Goal: Task Accomplishment & Management: Complete application form

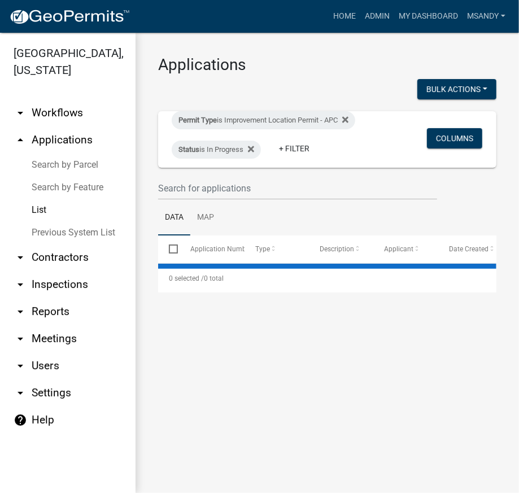
select select "3: 100"
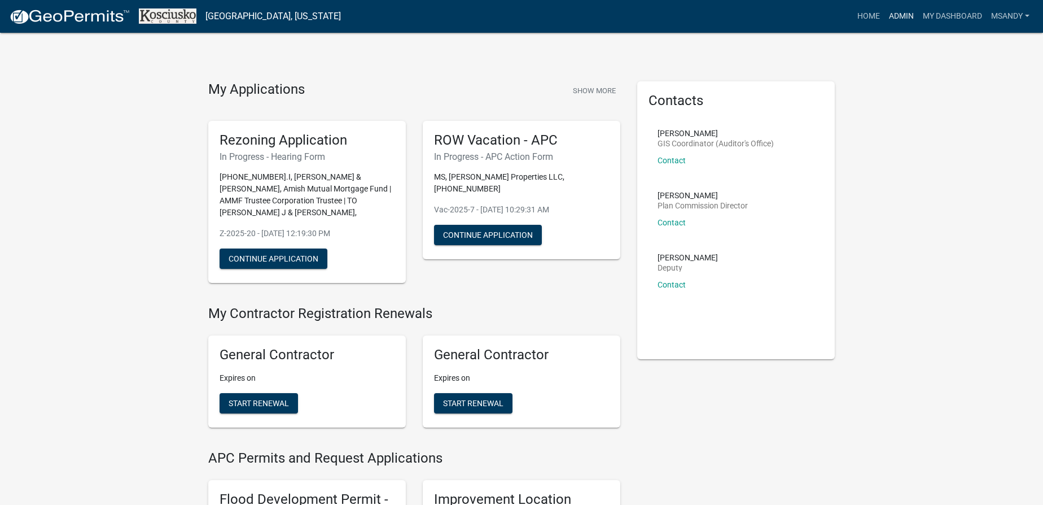
click at [896, 11] on link "Admin" at bounding box center [901, 16] width 34 height 21
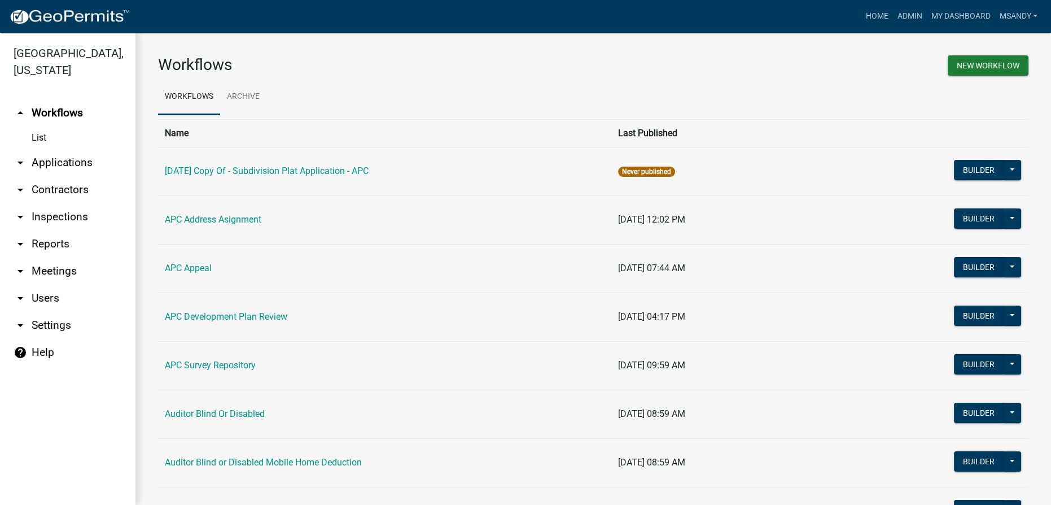
click at [72, 162] on link "arrow_drop_down Applications" at bounding box center [67, 162] width 135 height 27
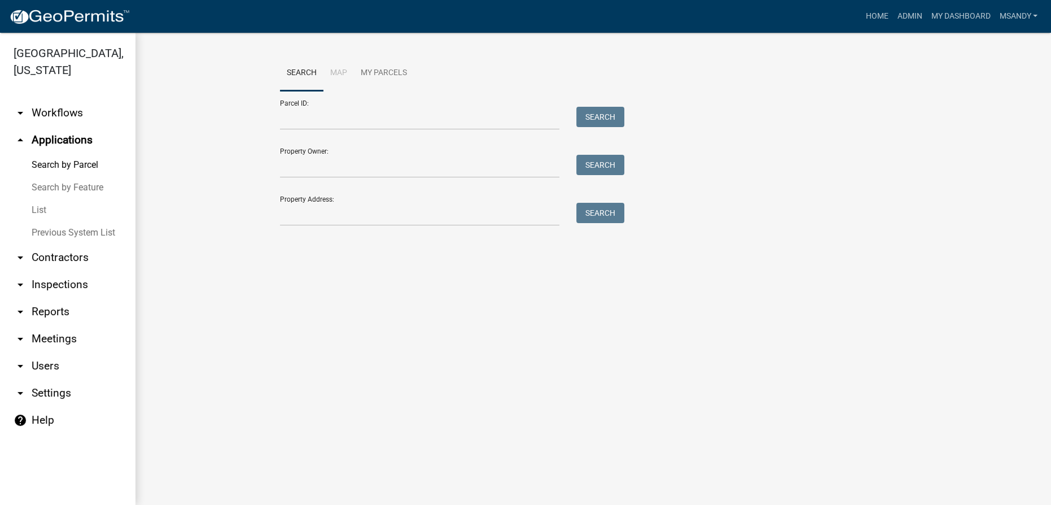
click at [41, 212] on link "List" at bounding box center [67, 210] width 135 height 23
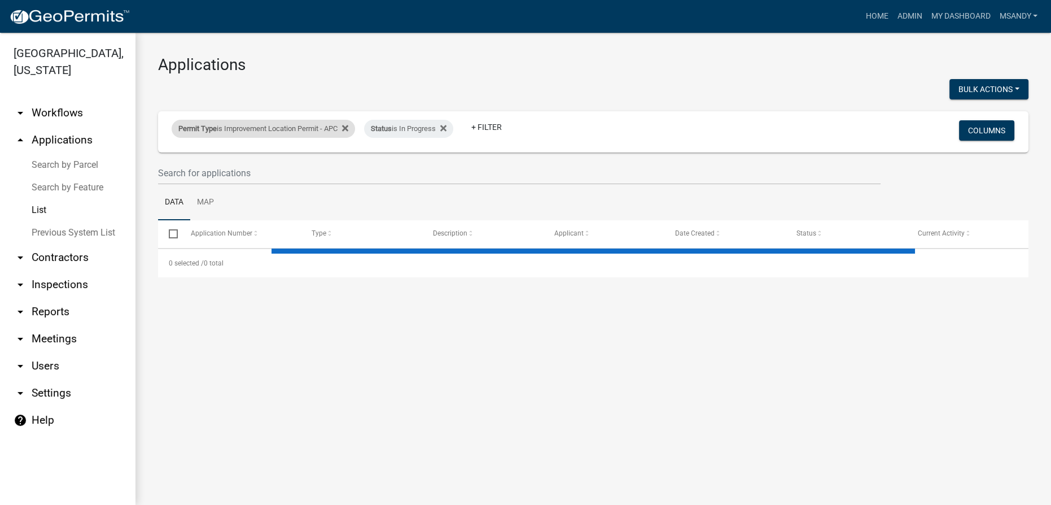
click at [230, 124] on div "Permit Type is Improvement Location Permit - APC" at bounding box center [263, 129] width 183 height 18
select select "a2c991f8-68ce-43d3-971c-57015753063b"
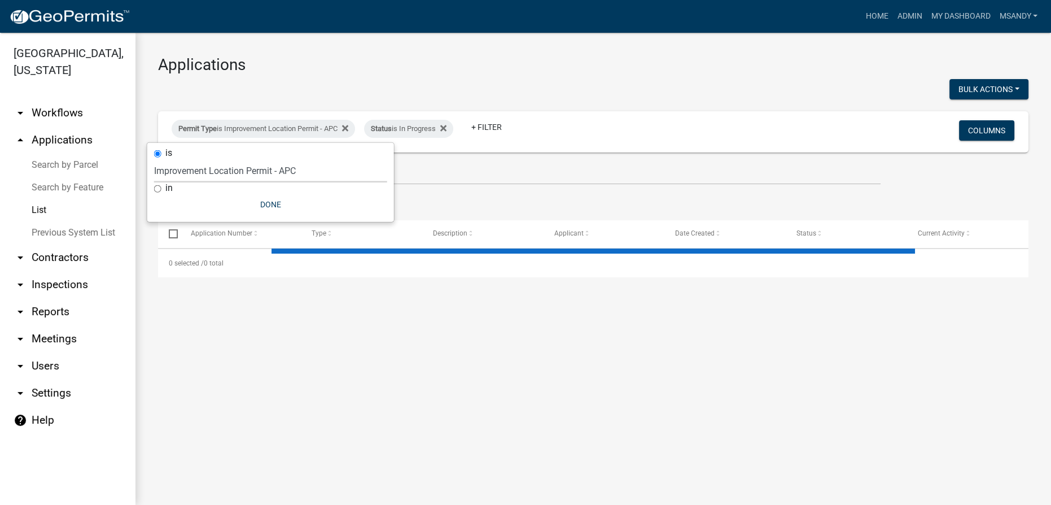
click at [231, 169] on select "Select an option [DATE] Copy Of - Subdivision Plat Application - APC APC Addres…" at bounding box center [270, 170] width 233 height 23
select select "3: 100"
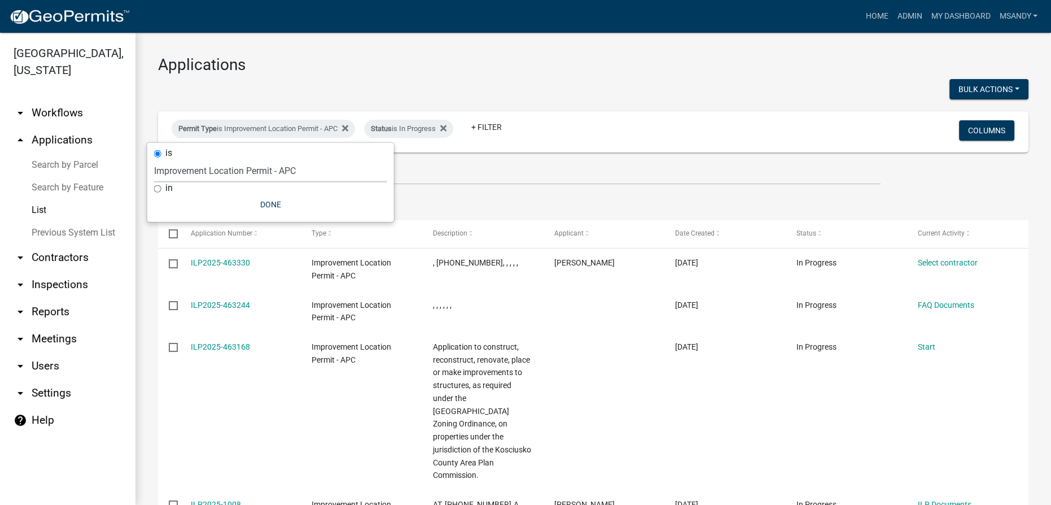
select select "5afa5e72-d482-4b09-b93d-f0d710fc0495"
click at [154, 159] on select "Select an option [DATE] Copy Of - Subdivision Plat Application - APC APC Addres…" at bounding box center [270, 170] width 233 height 23
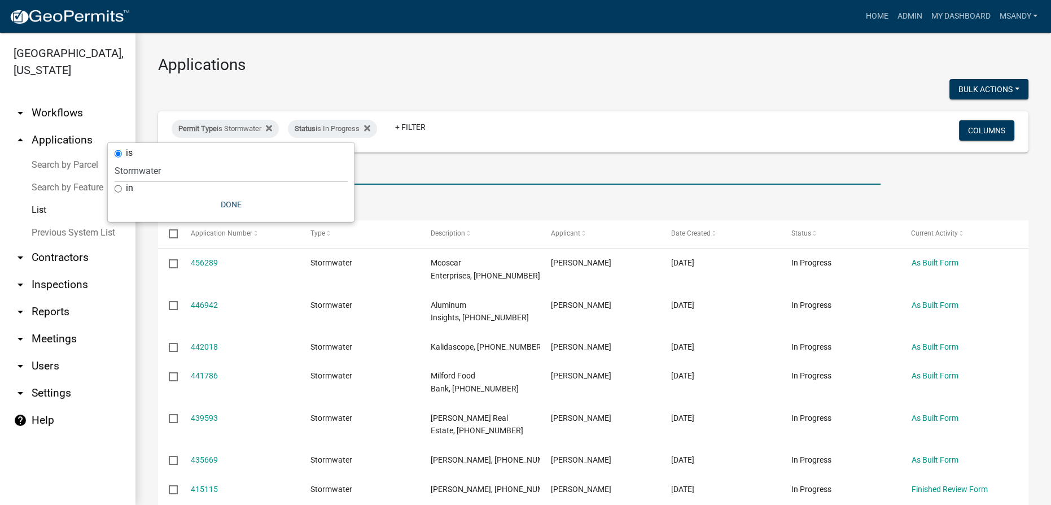
click at [414, 174] on input "text" at bounding box center [519, 172] width 722 height 23
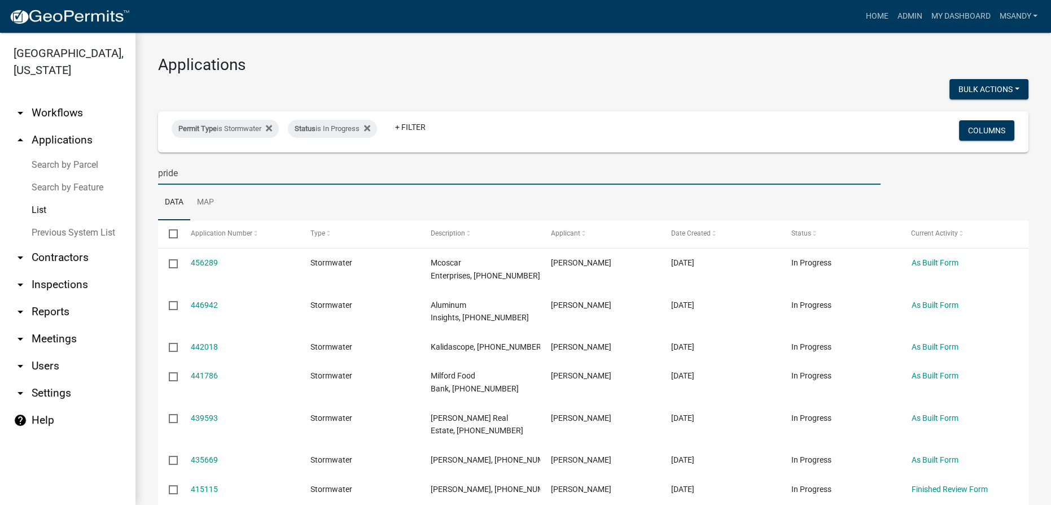
type input "pride"
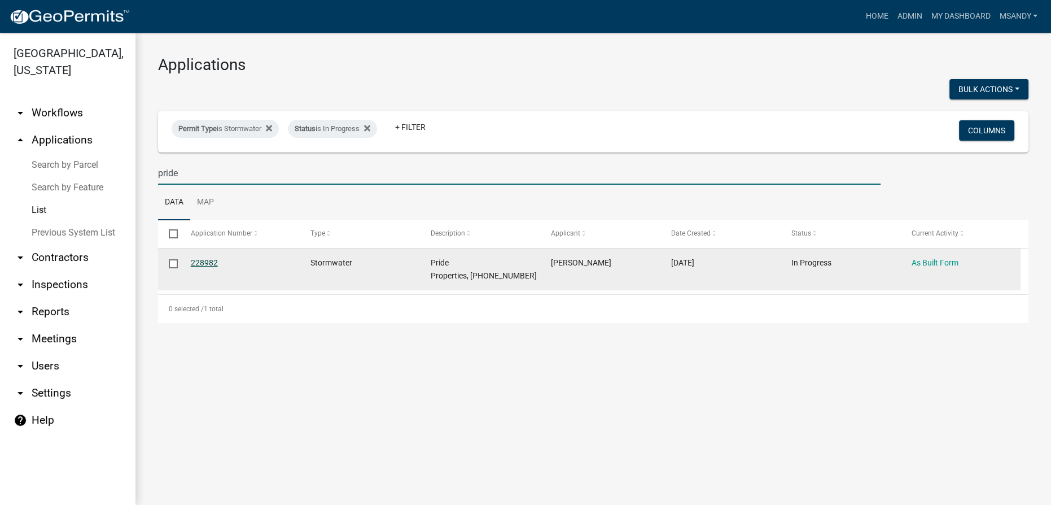
click at [205, 264] on link "228982" at bounding box center [204, 262] width 27 height 9
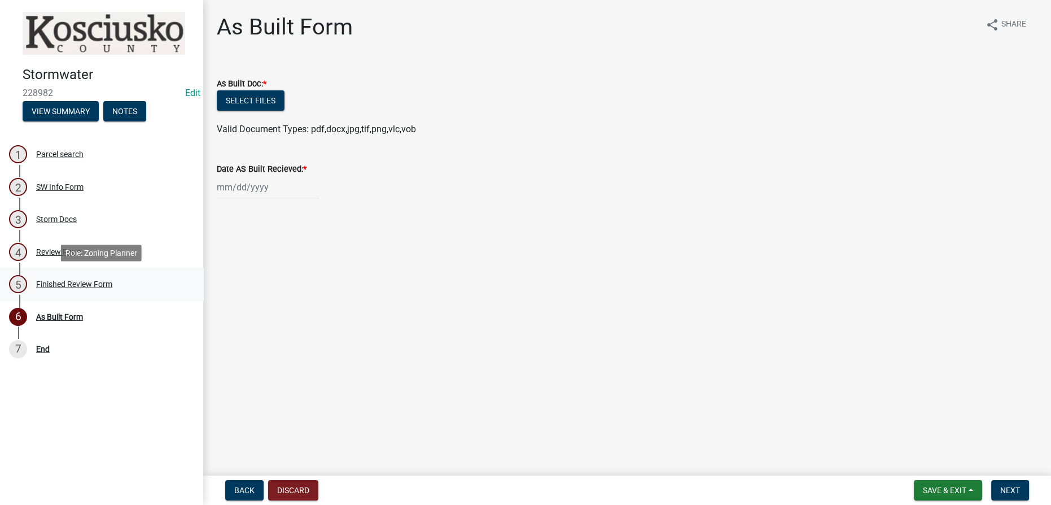
click at [75, 282] on div "Finished Review Form" at bounding box center [74, 284] width 76 height 8
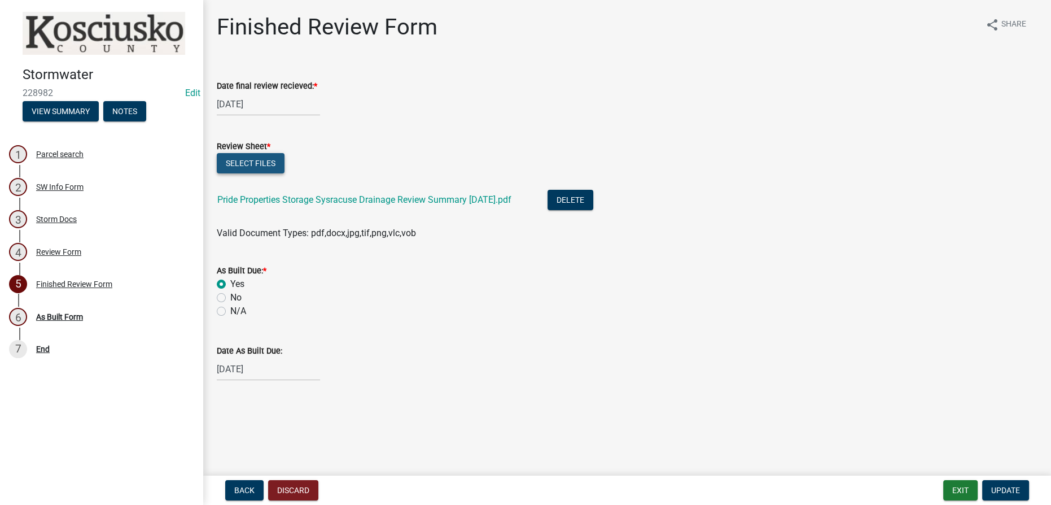
click at [244, 159] on button "Select files" at bounding box center [251, 163] width 68 height 20
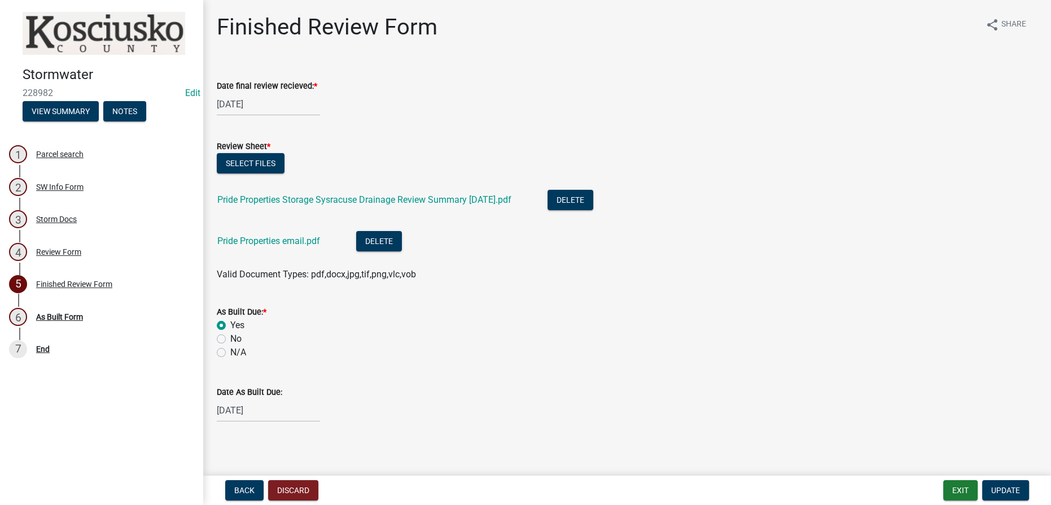
click at [1034, 492] on div "Back Discard Exit Update" at bounding box center [627, 490] width 830 height 20
click at [1026, 492] on button "Update" at bounding box center [1005, 490] width 47 height 20
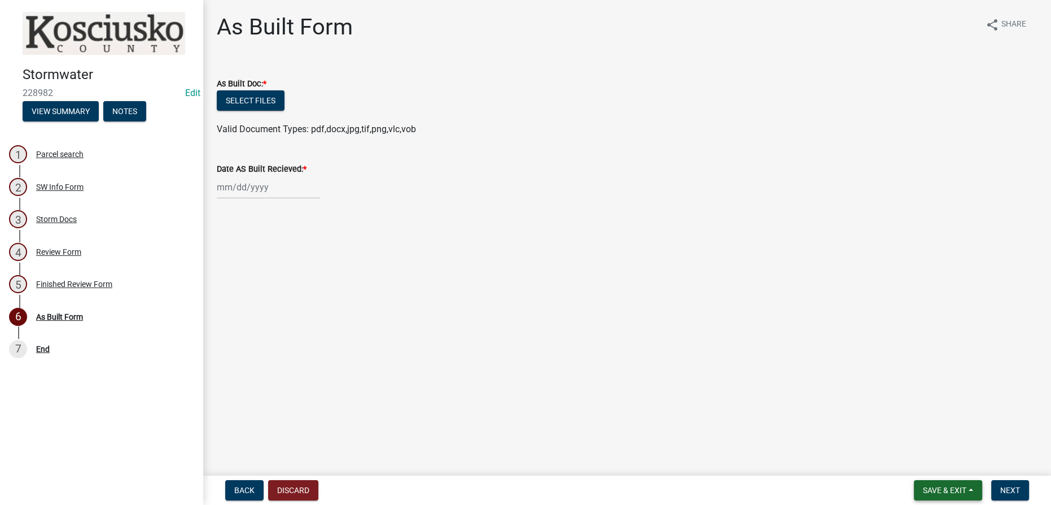
click at [959, 487] on span "Save & Exit" at bounding box center [944, 489] width 43 height 9
click at [939, 458] on button "Save & Exit" at bounding box center [937, 460] width 90 height 27
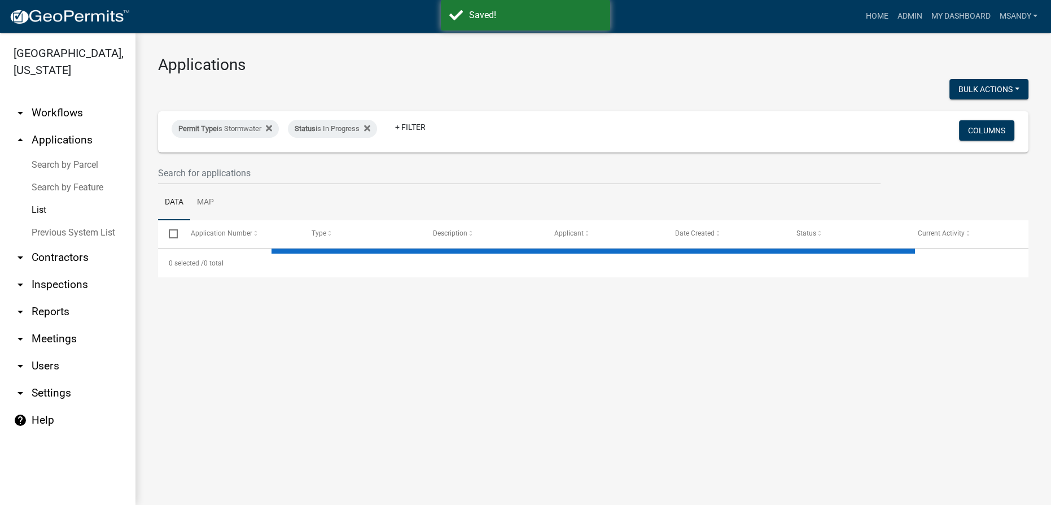
select select "3: 100"
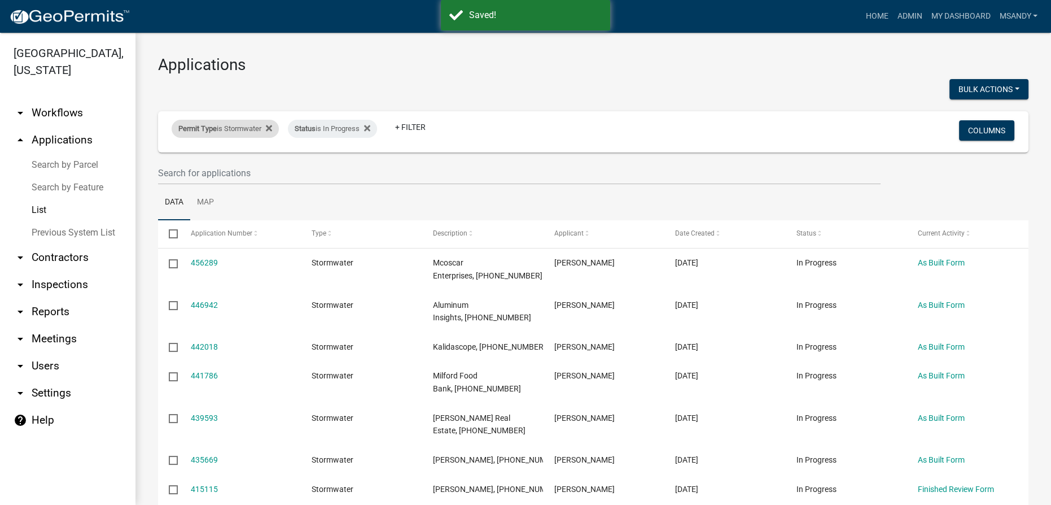
click at [209, 129] on span "Permit Type" at bounding box center [197, 128] width 38 height 8
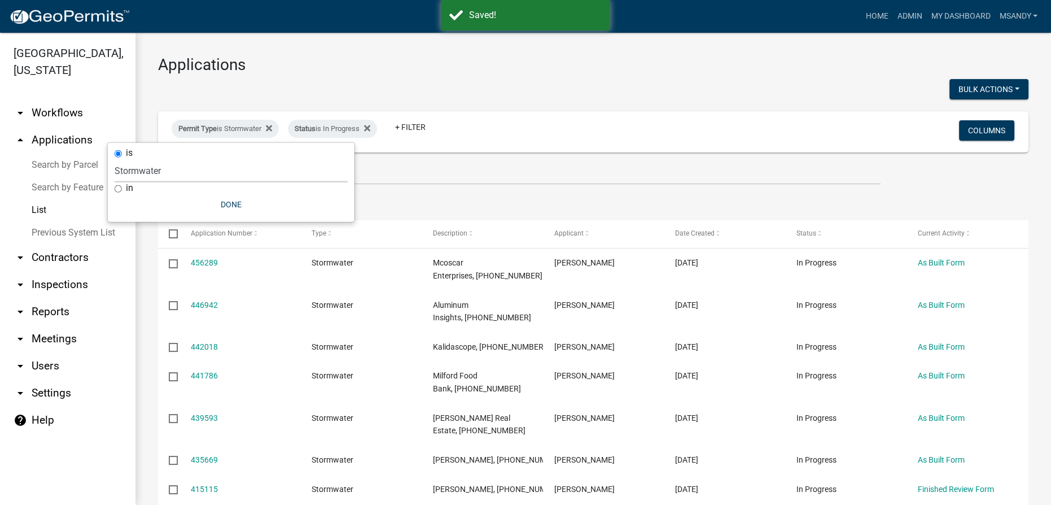
click at [221, 178] on select "Select an option 6 27 2024 Copy Of - Subdivision Plat Application - APC APC Add…" at bounding box center [231, 170] width 233 height 23
select select "a2c991f8-68ce-43d3-971c-57015753063b"
click at [154, 159] on select "Select an option 6 27 2024 Copy Of - Subdivision Plat Application - APC APC Add…" at bounding box center [231, 170] width 233 height 23
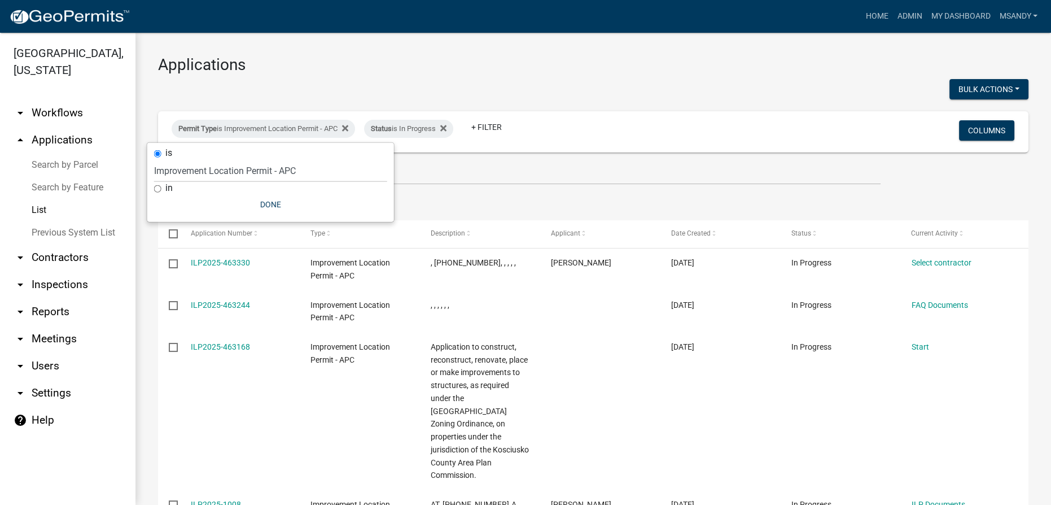
click at [70, 163] on link "Search by Parcel" at bounding box center [67, 165] width 135 height 23
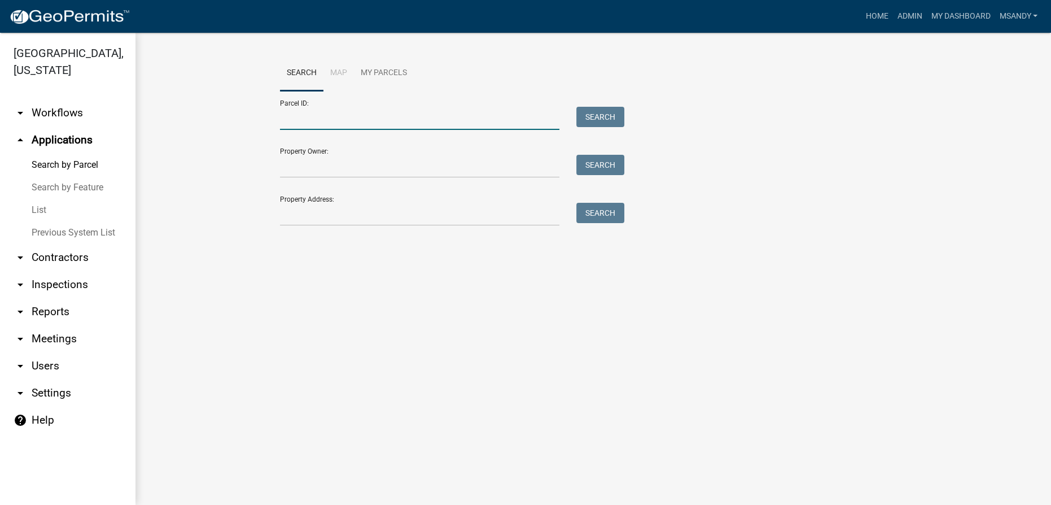
click at [363, 114] on input "Parcel ID:" at bounding box center [419, 118] width 279 height 23
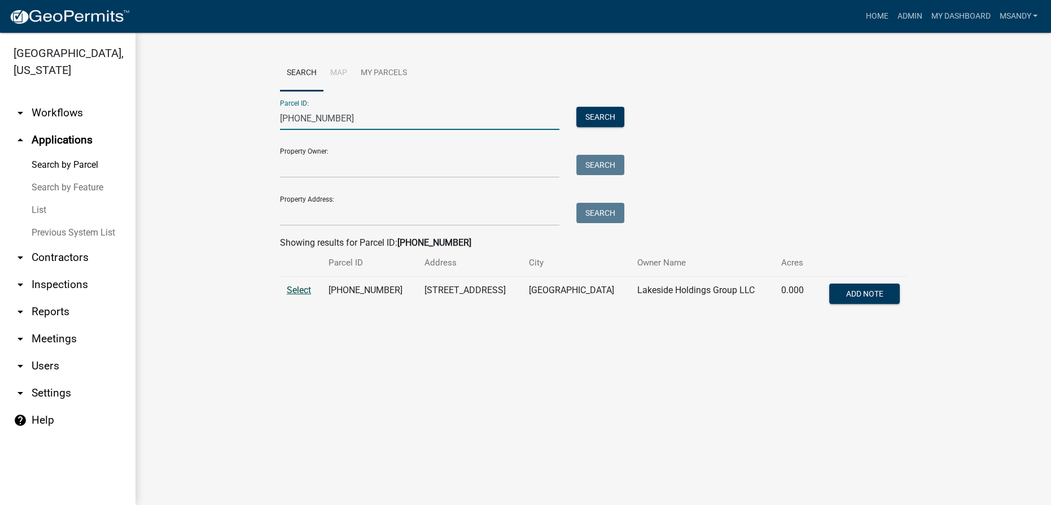
type input "008-030-065"
click at [293, 287] on span "Select" at bounding box center [299, 289] width 24 height 11
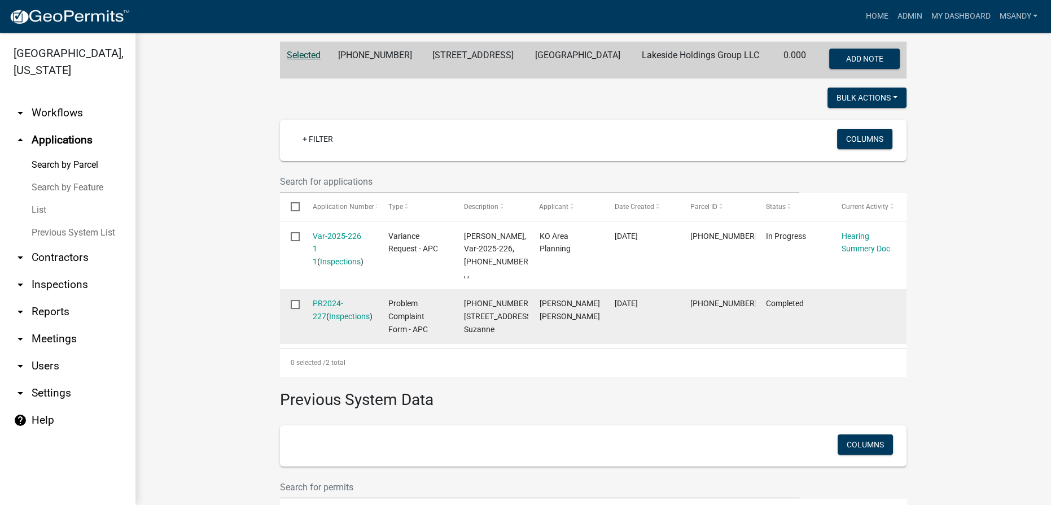
scroll to position [256, 0]
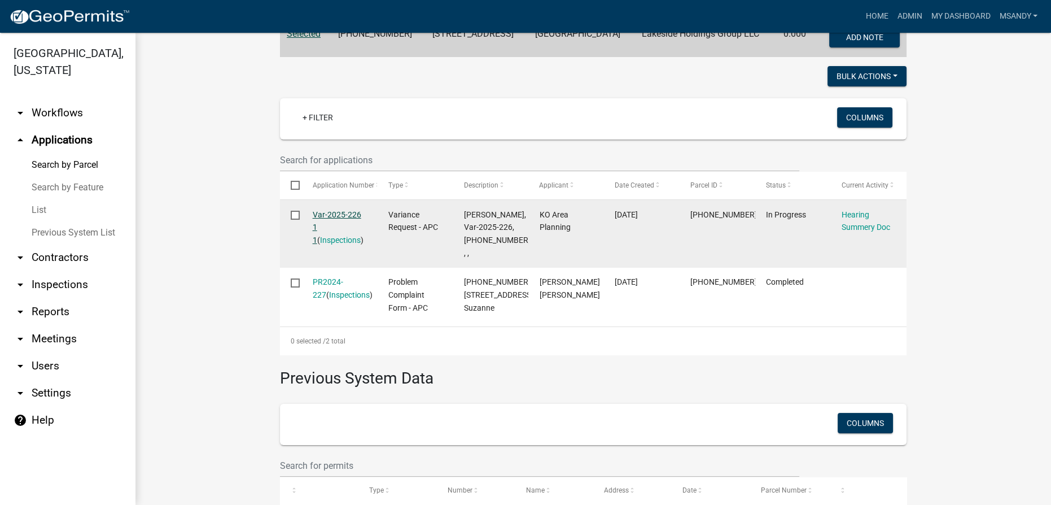
click at [332, 211] on link "Var-2025-226 1 1" at bounding box center [337, 227] width 49 height 35
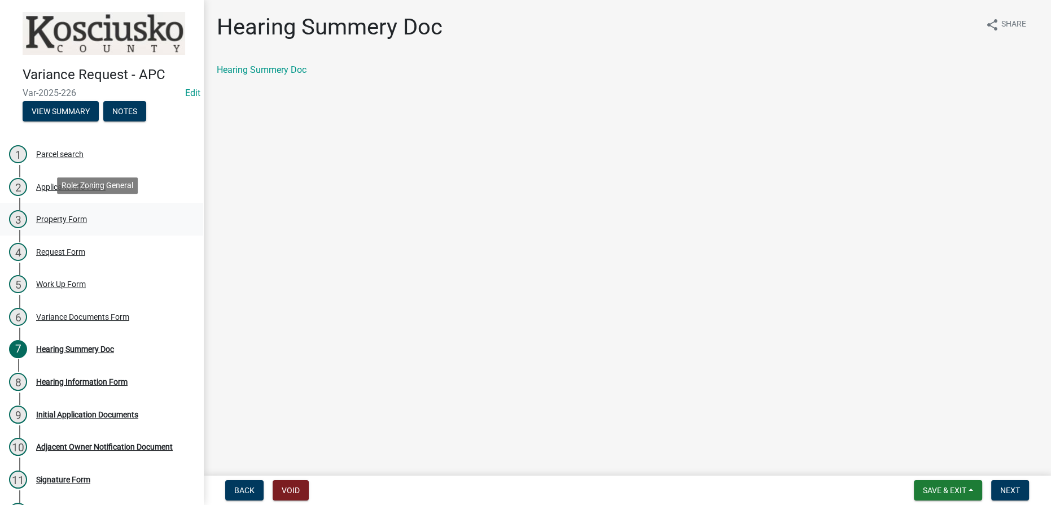
click at [60, 215] on div "Property Form" at bounding box center [61, 219] width 51 height 8
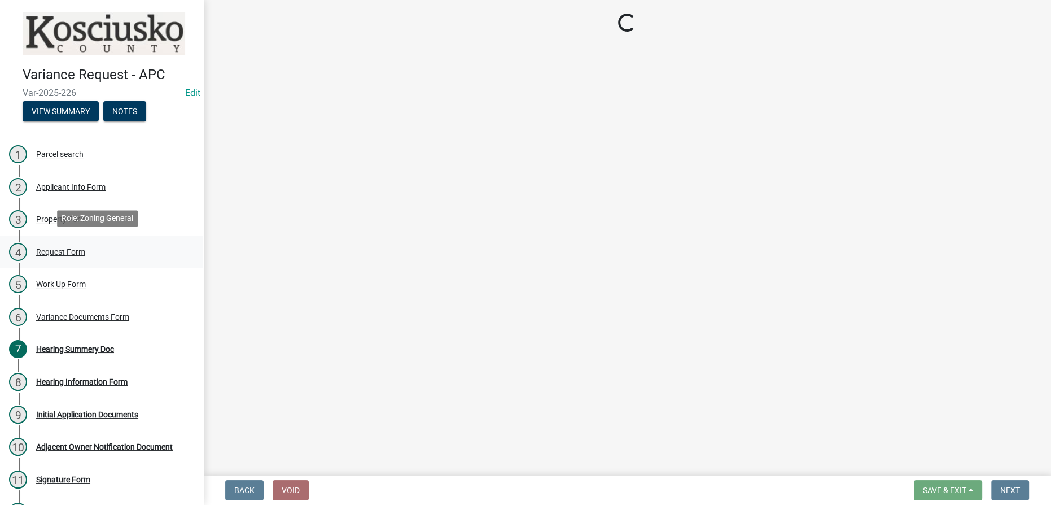
select select "cf1c4573-26e4-4f45-849e-2e6b76ccdc15"
select select "659087aa-417e-424e-9111-bed556ed72cb"
select select "8c3b6099-7925-4df4-a459-01e50184b84c"
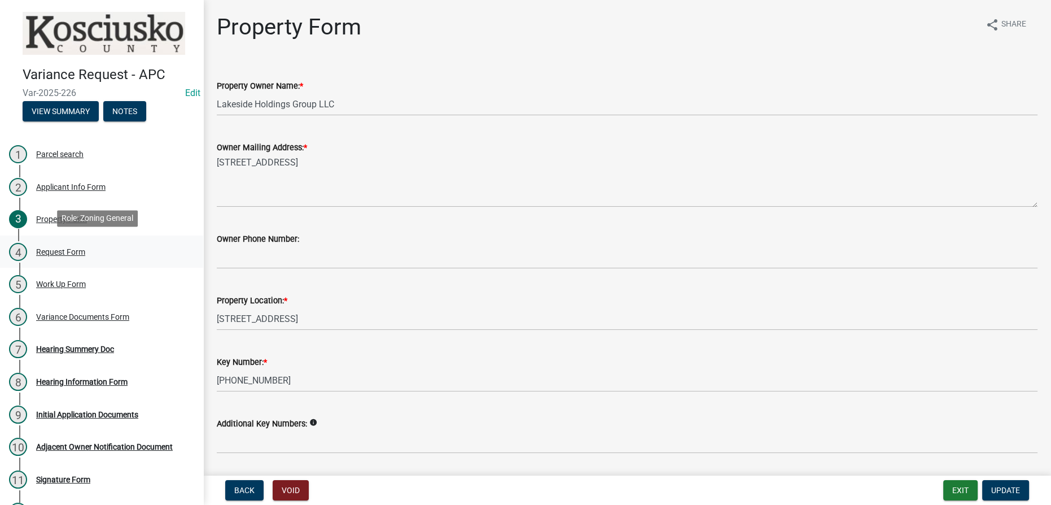
click at [55, 249] on div "Request Form" at bounding box center [60, 252] width 49 height 8
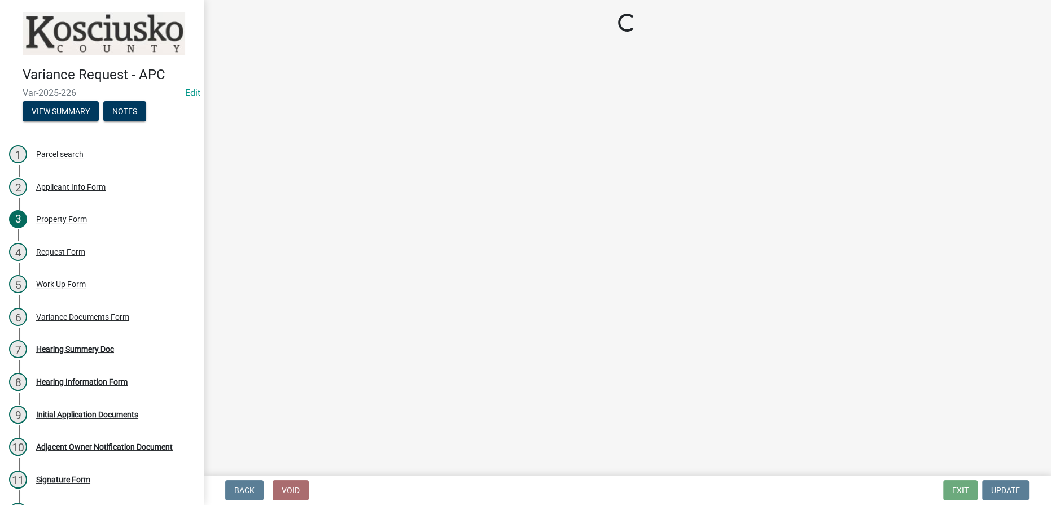
select select "fd0aef85-3d1a-4921-a3f4-4bb822fd16e4"
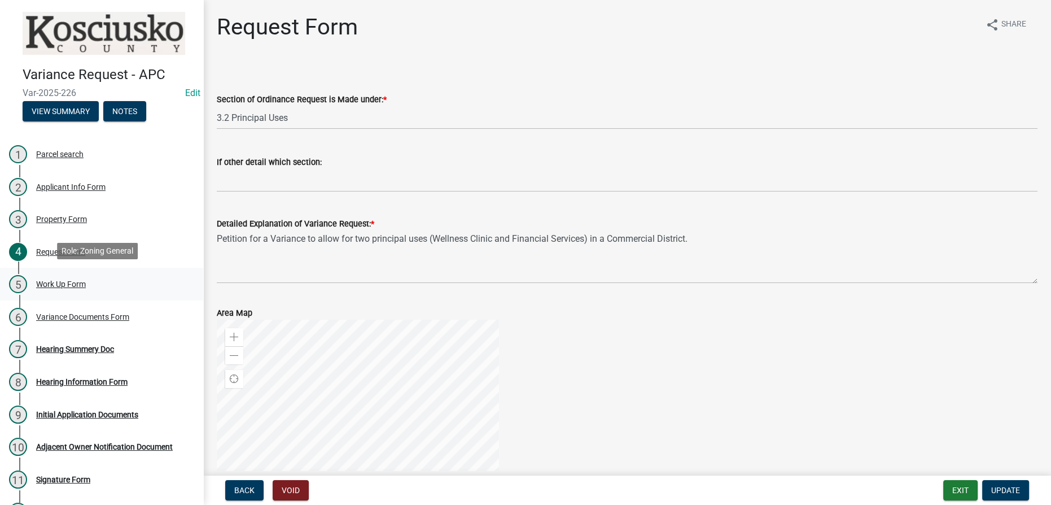
click at [53, 280] on div "Work Up Form" at bounding box center [61, 284] width 50 height 8
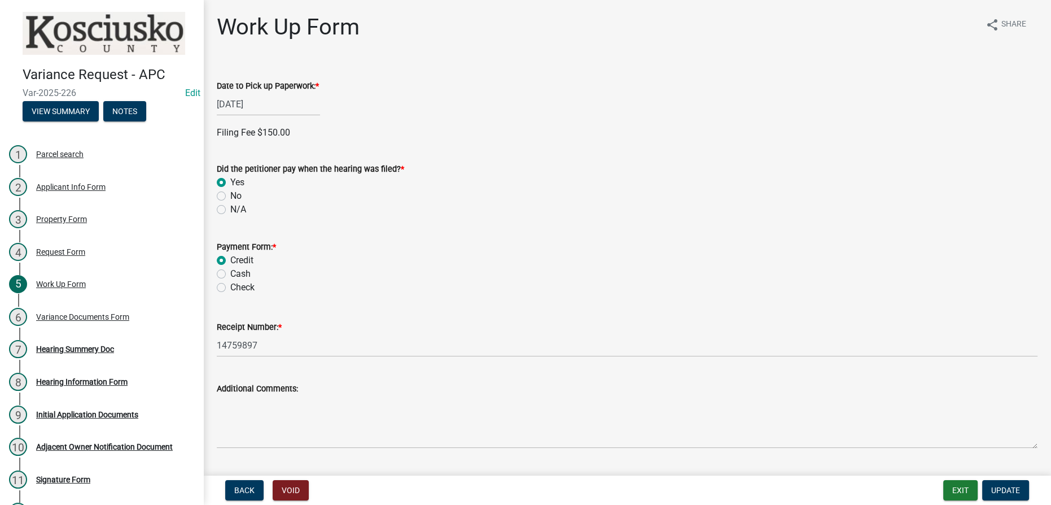
click at [269, 107] on div "[DATE]" at bounding box center [268, 104] width 103 height 23
